Goal: Use online tool/utility: Utilize a website feature to perform a specific function

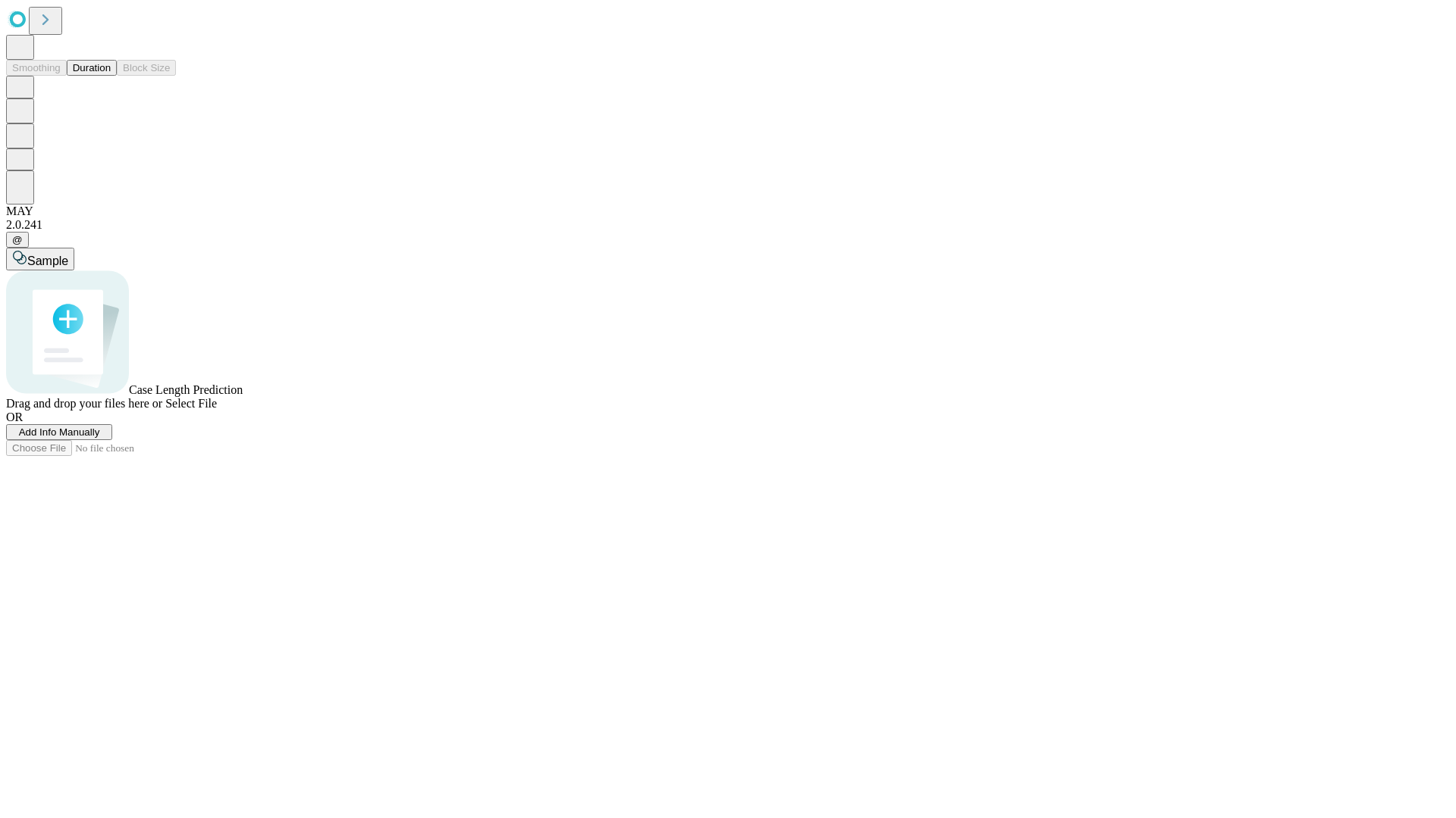
click at [110, 75] on button "Duration" at bounding box center [91, 67] width 50 height 16
click at [68, 255] on span "Sample" at bounding box center [47, 261] width 41 height 13
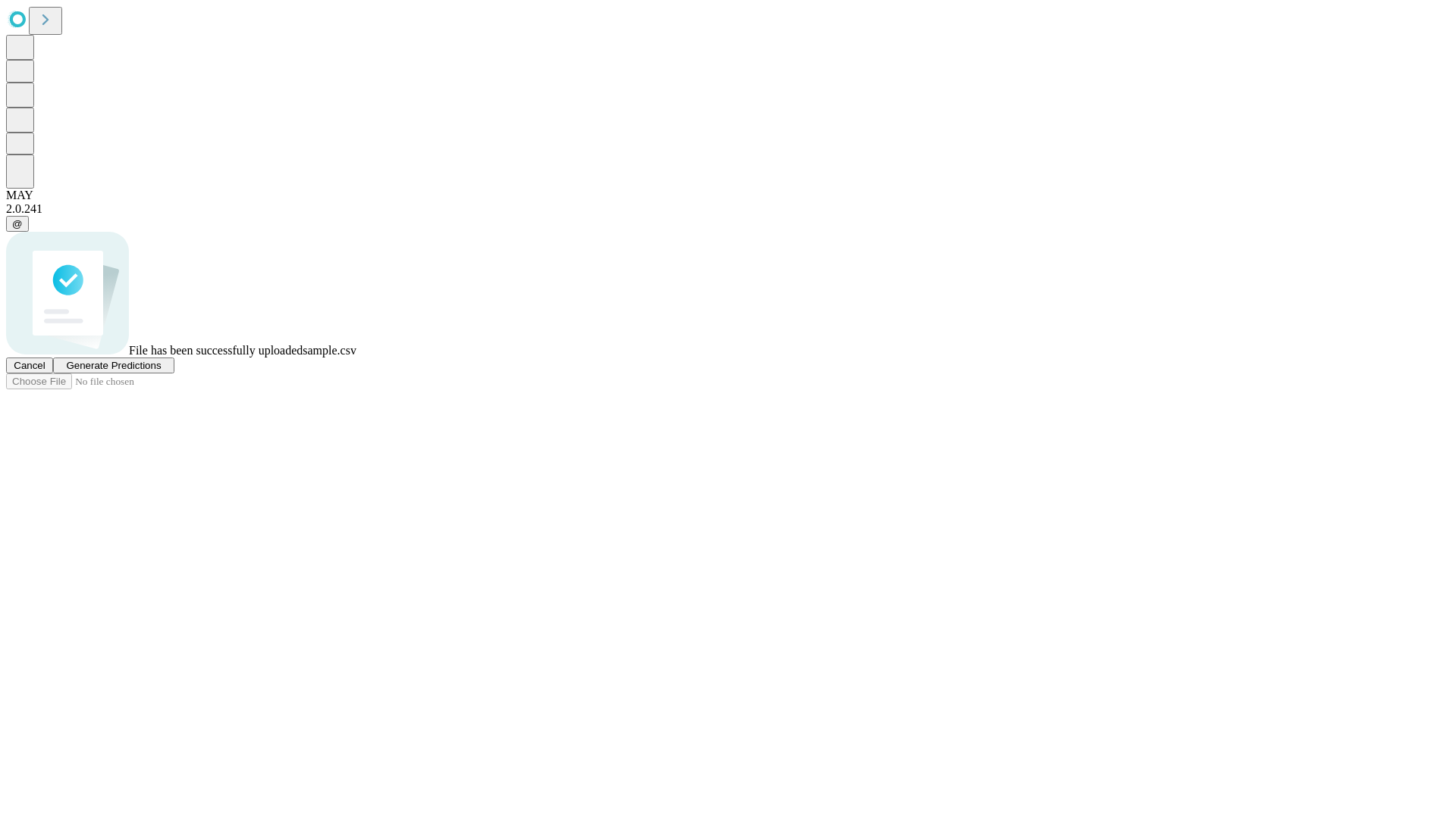
click at [161, 372] on span "Generate Predictions" at bounding box center [113, 366] width 95 height 12
